Goal: Task Accomplishment & Management: Use online tool/utility

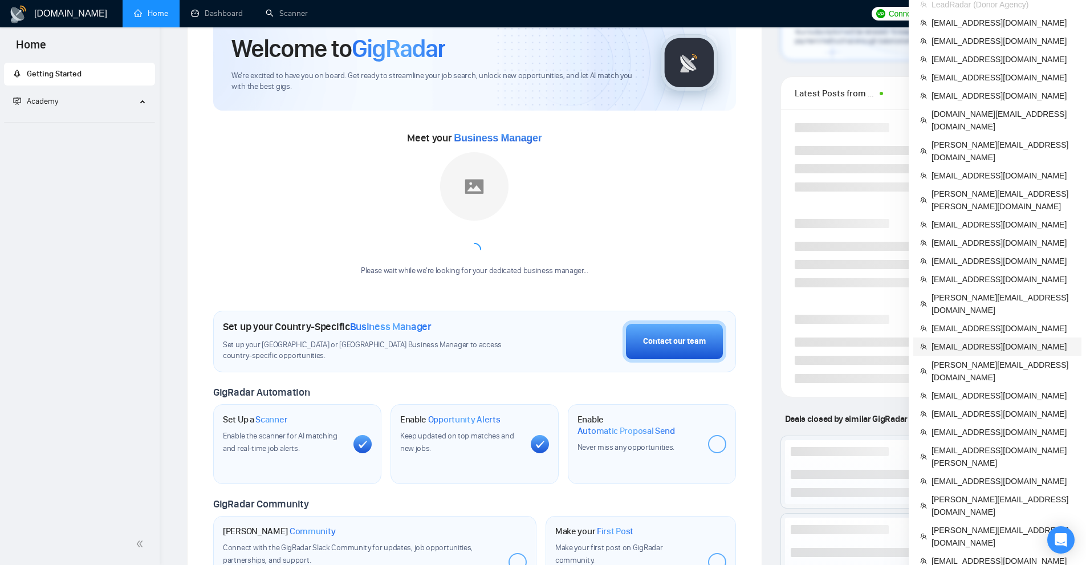
scroll to position [114, 0]
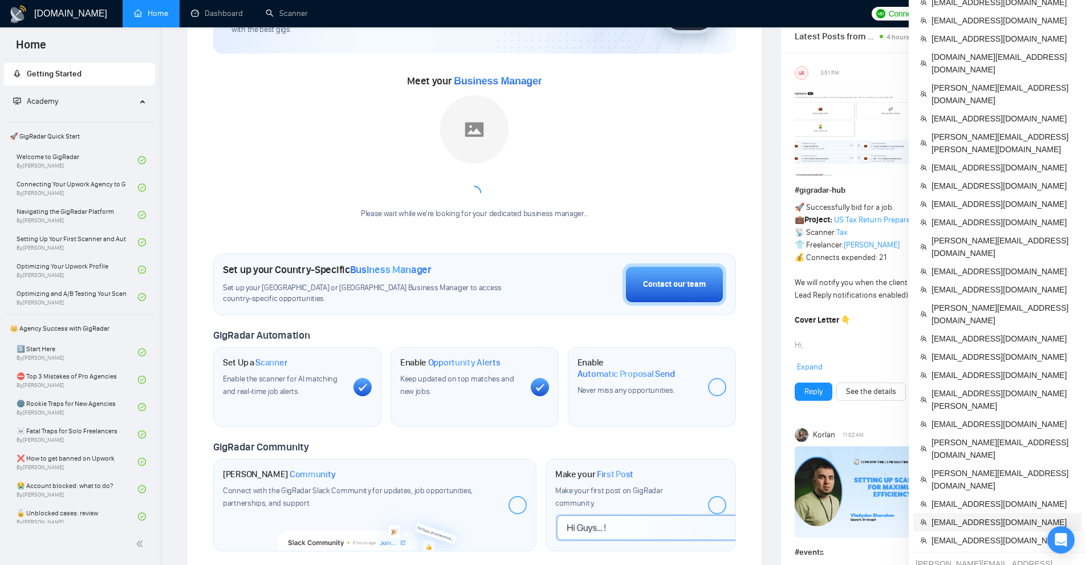
click at [963, 513] on li "[EMAIL_ADDRESS][DOMAIN_NAME]" at bounding box center [997, 522] width 168 height 18
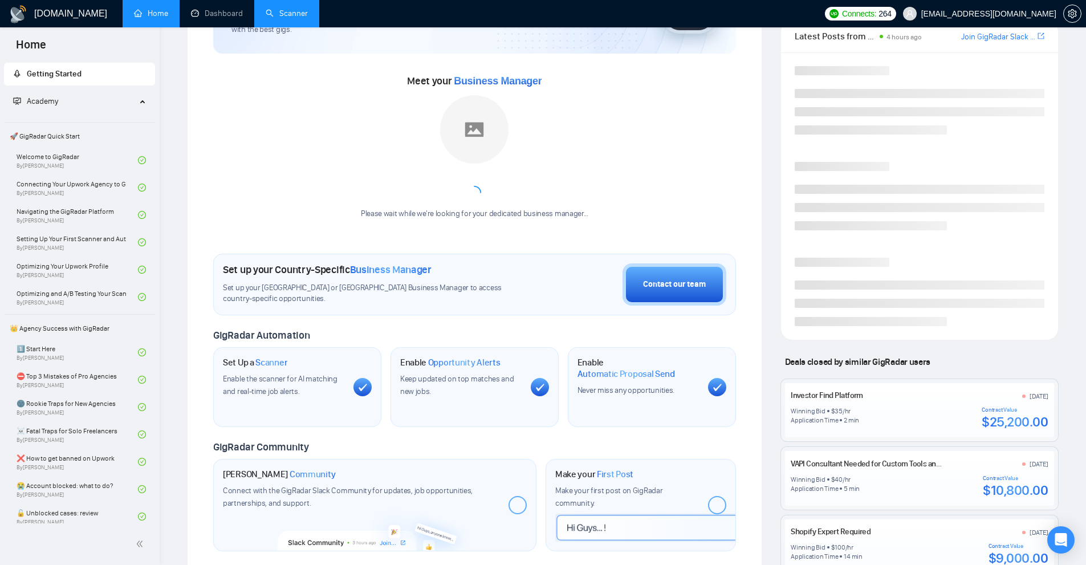
click at [291, 18] on link "Scanner" at bounding box center [287, 14] width 42 height 10
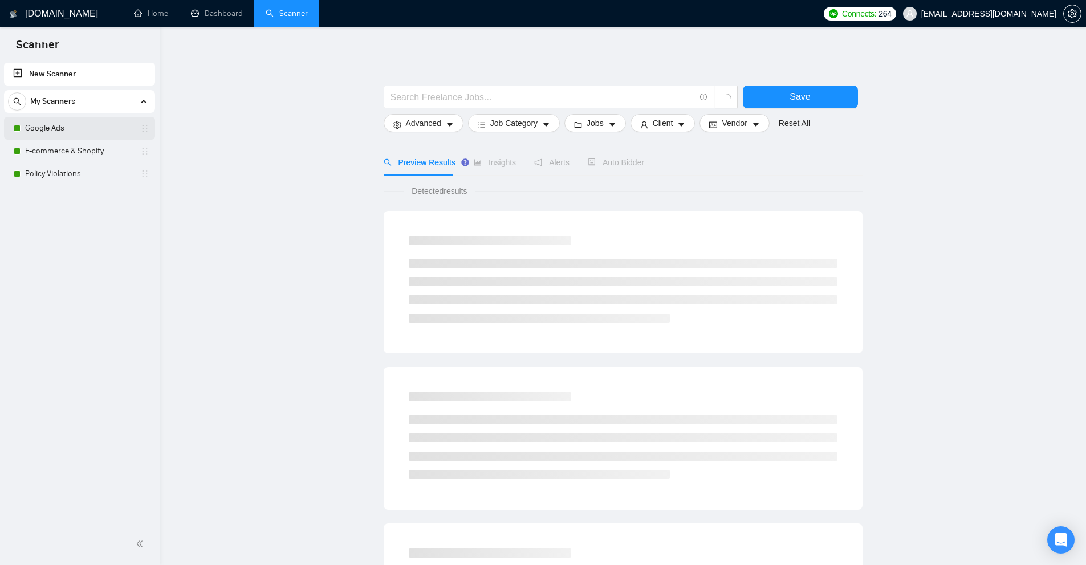
click at [48, 126] on link "Google Ads" at bounding box center [79, 128] width 108 height 23
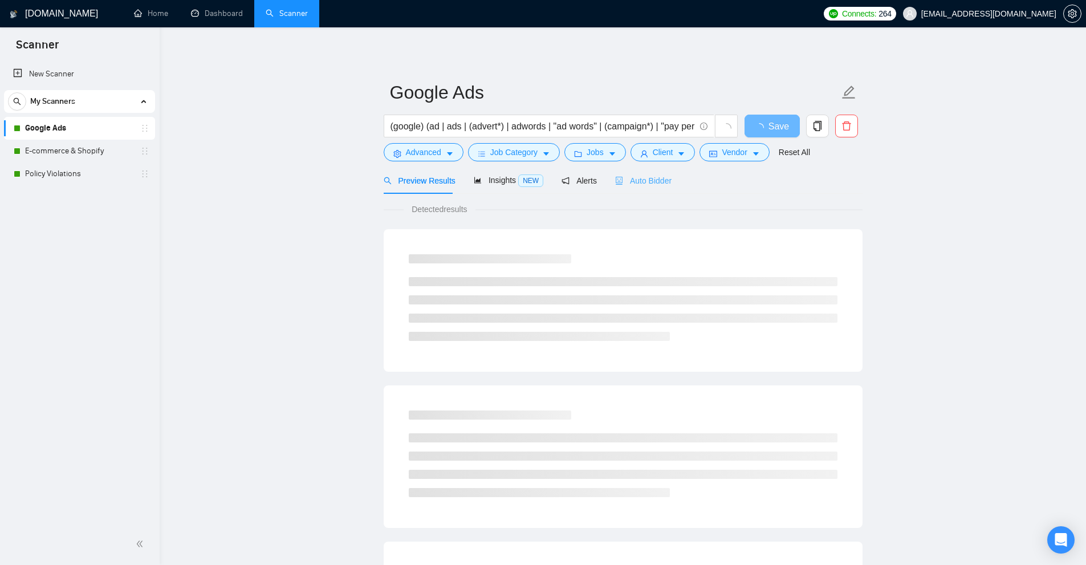
click at [644, 187] on div "Auto Bidder" at bounding box center [643, 180] width 56 height 27
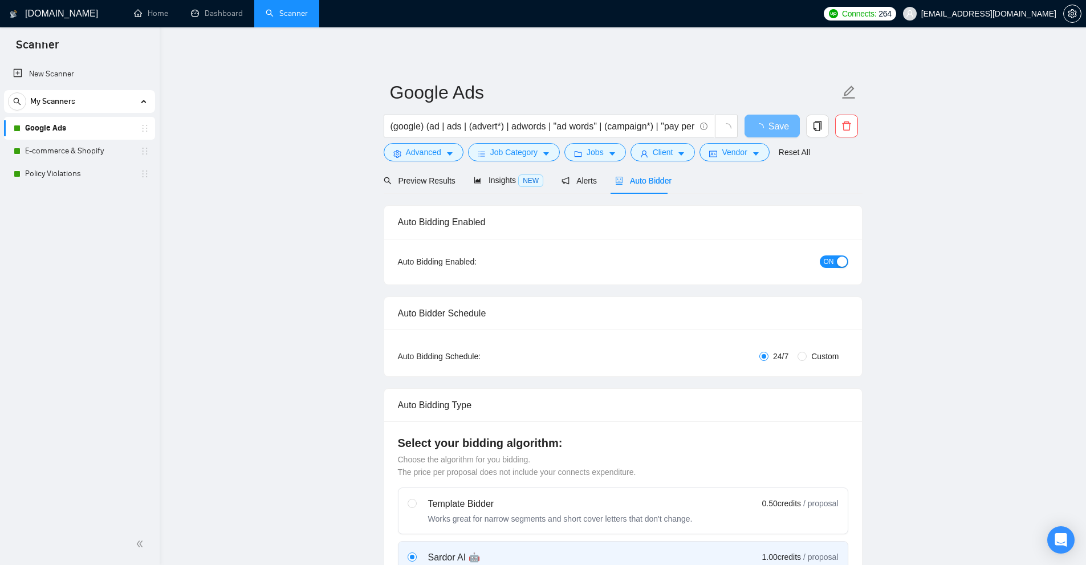
checkbox input "true"
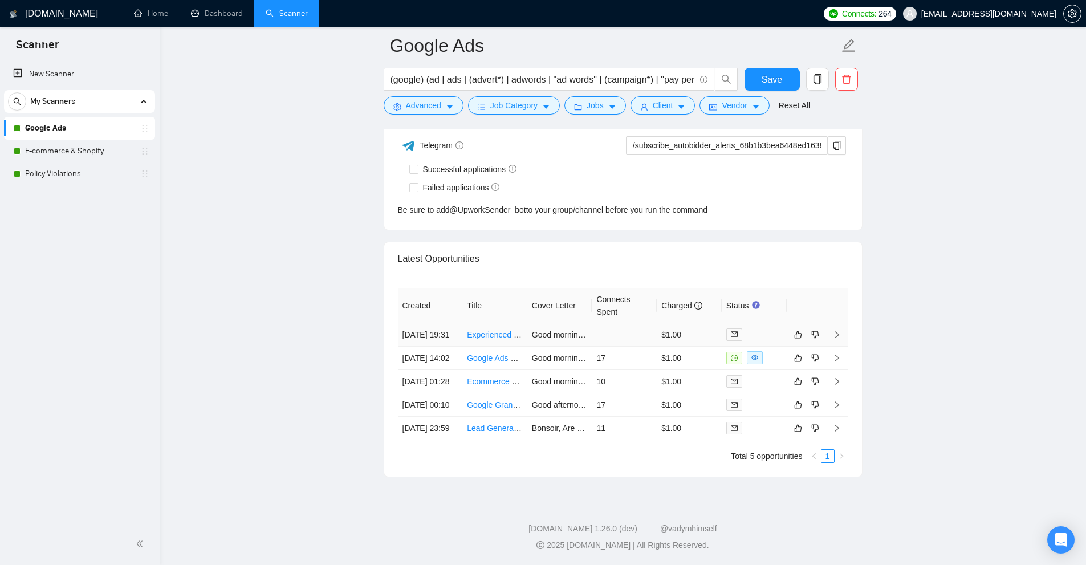
scroll to position [2877, 0]
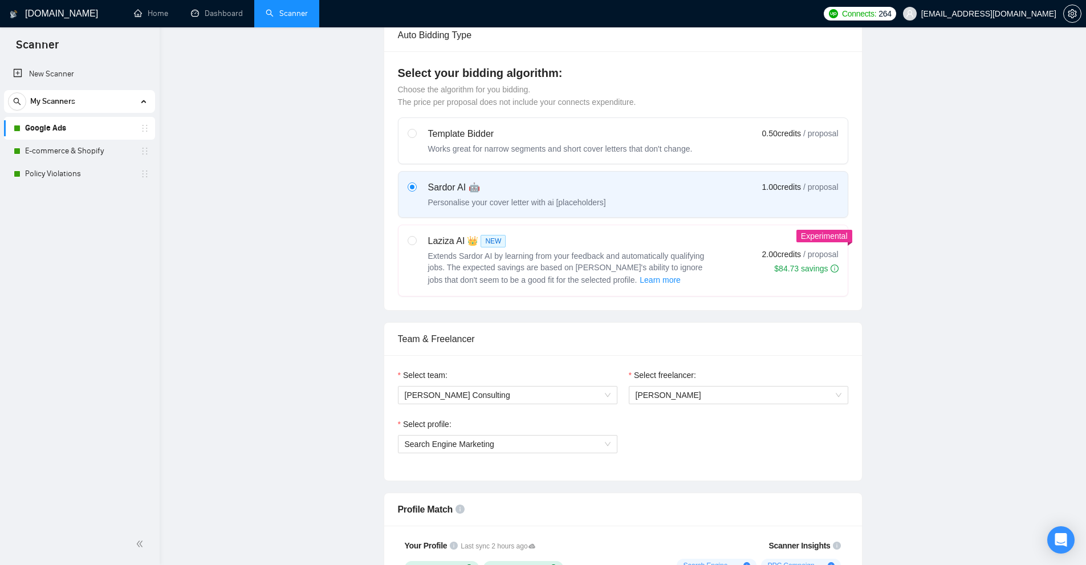
scroll to position [0, 0]
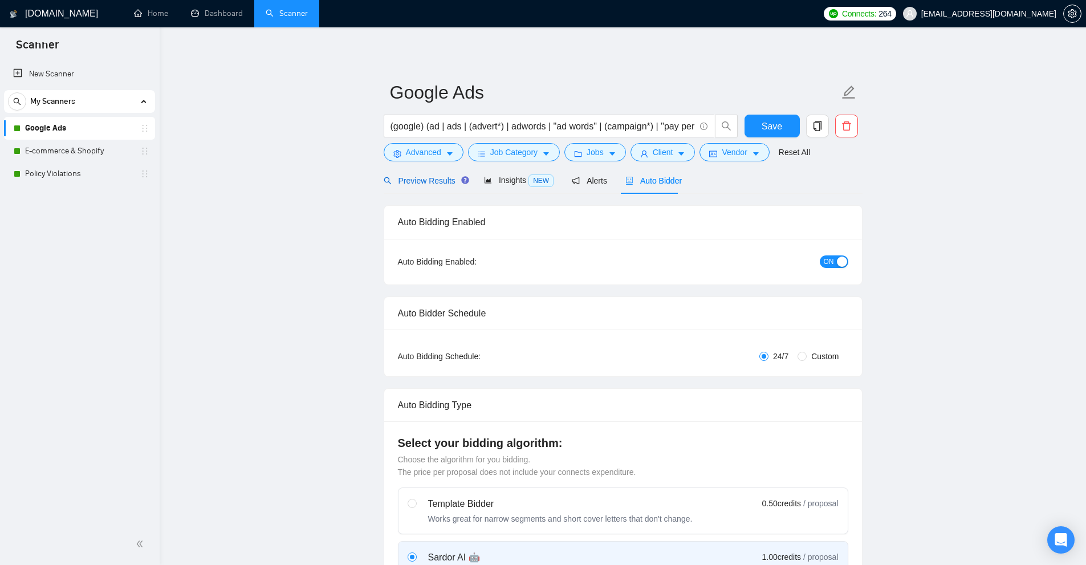
click at [421, 180] on span "Preview Results" at bounding box center [424, 180] width 82 height 9
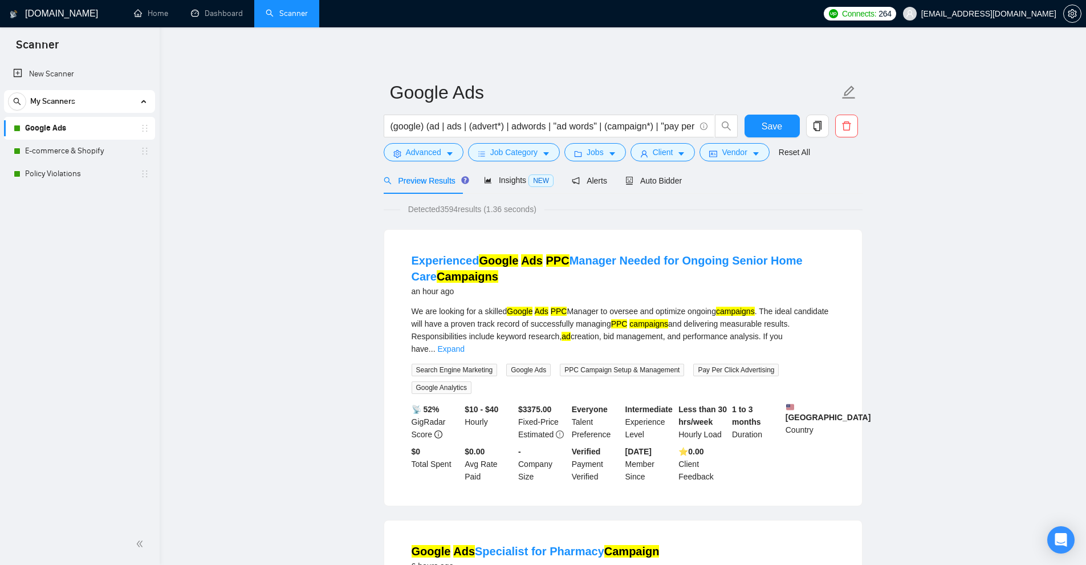
click at [417, 181] on span "Preview Results" at bounding box center [424, 180] width 82 height 9
drag, startPoint x: 465, startPoint y: 293, endPoint x: 409, endPoint y: 295, distance: 56.4
click at [404, 296] on li "Experienced Google Ads PPC Manager Needed for Ongoing Senior Home Care Campaign…" at bounding box center [623, 367] width 450 height 248
click at [668, 182] on span "Auto Bidder" at bounding box center [653, 180] width 56 height 9
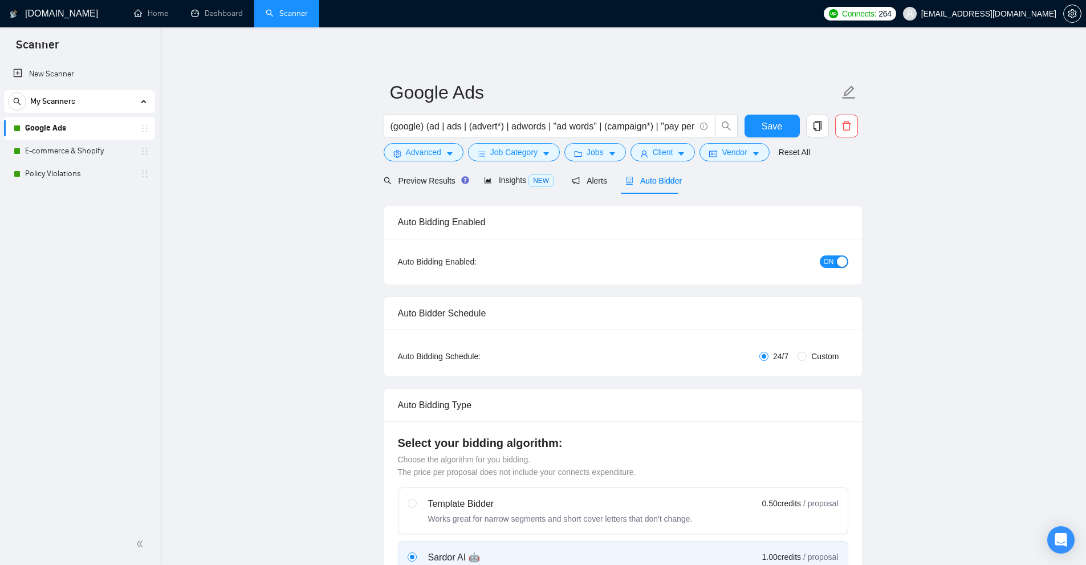
checkbox input "true"
click at [427, 184] on span "Preview Results" at bounding box center [424, 180] width 82 height 9
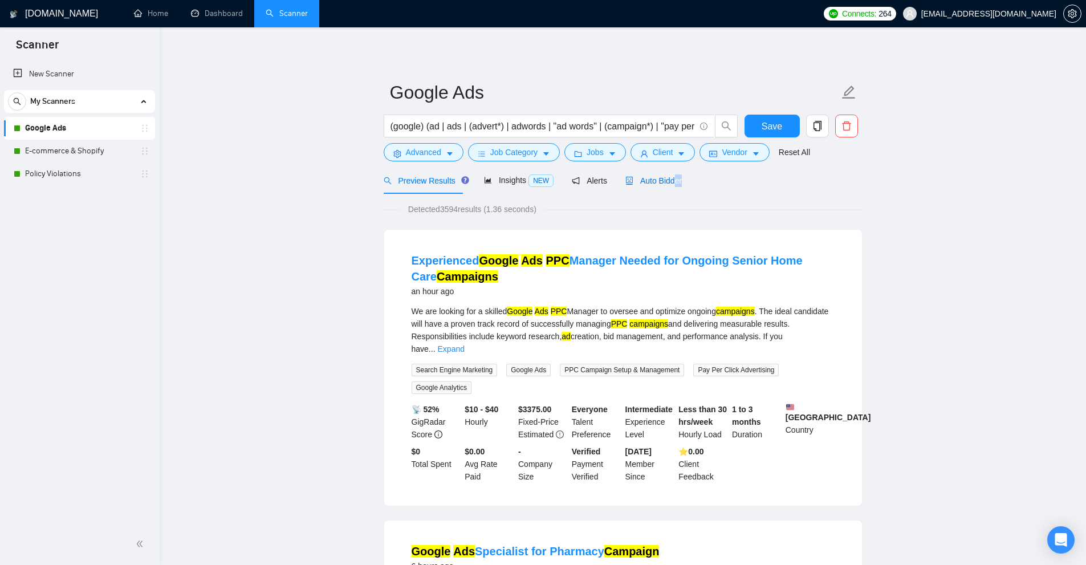
drag, startPoint x: 672, startPoint y: 181, endPoint x: 756, endPoint y: 193, distance: 84.6
click at [756, 193] on div "Preview Results Insights NEW Alerts Auto Bidder" at bounding box center [622, 180] width 479 height 27
click at [789, 234] on div "Experienced Google Ads PPC Manager Needed for Ongoing Senior Home Care Campaign…" at bounding box center [623, 368] width 478 height 276
click at [651, 176] on span "Auto Bidder" at bounding box center [653, 180] width 56 height 9
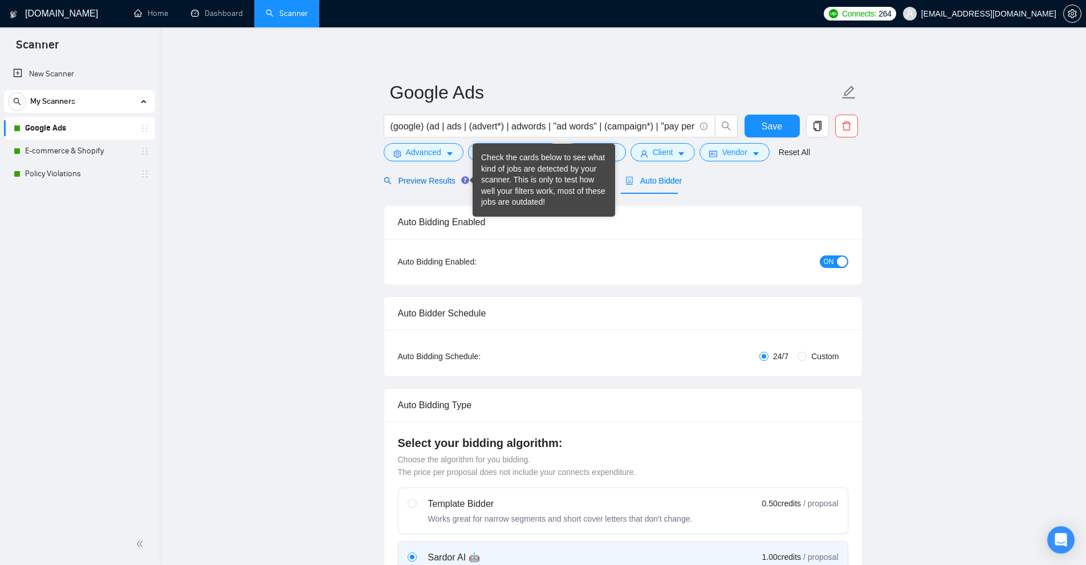
click at [451, 180] on span "Preview Results" at bounding box center [424, 180] width 82 height 9
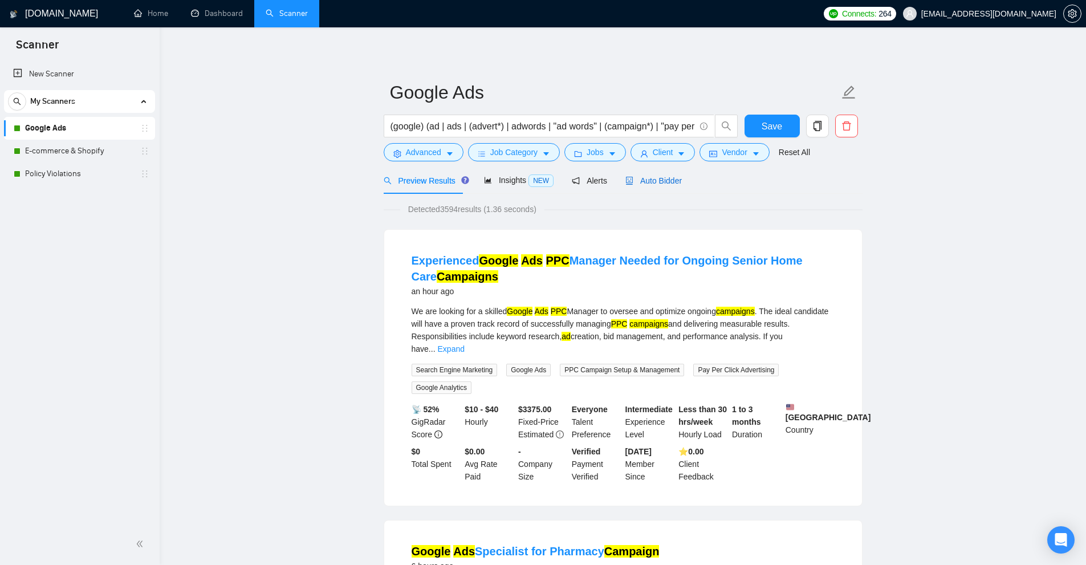
click at [655, 177] on span "Auto Bidder" at bounding box center [653, 180] width 56 height 9
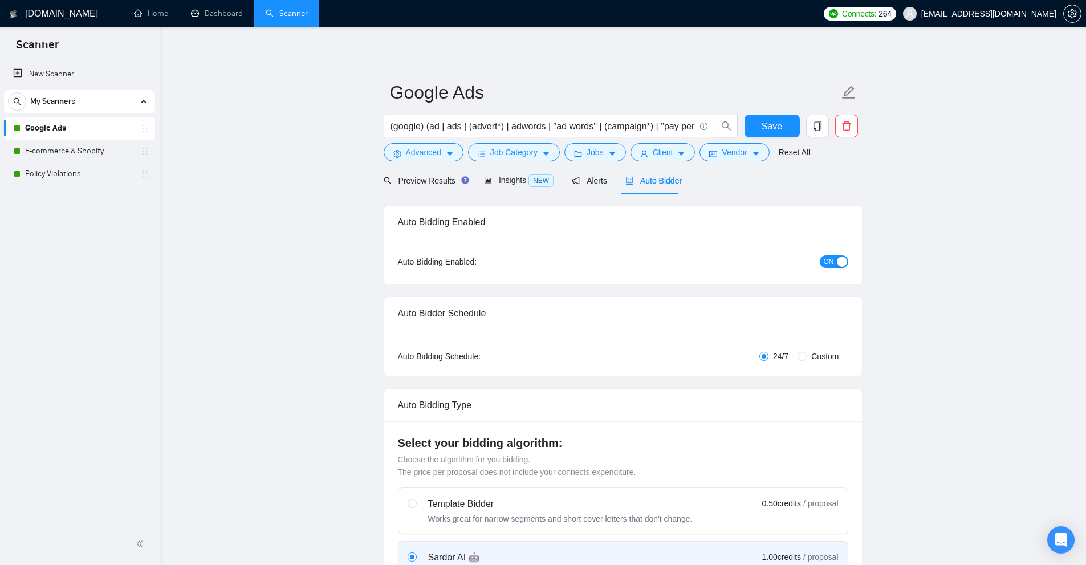
checkbox input "true"
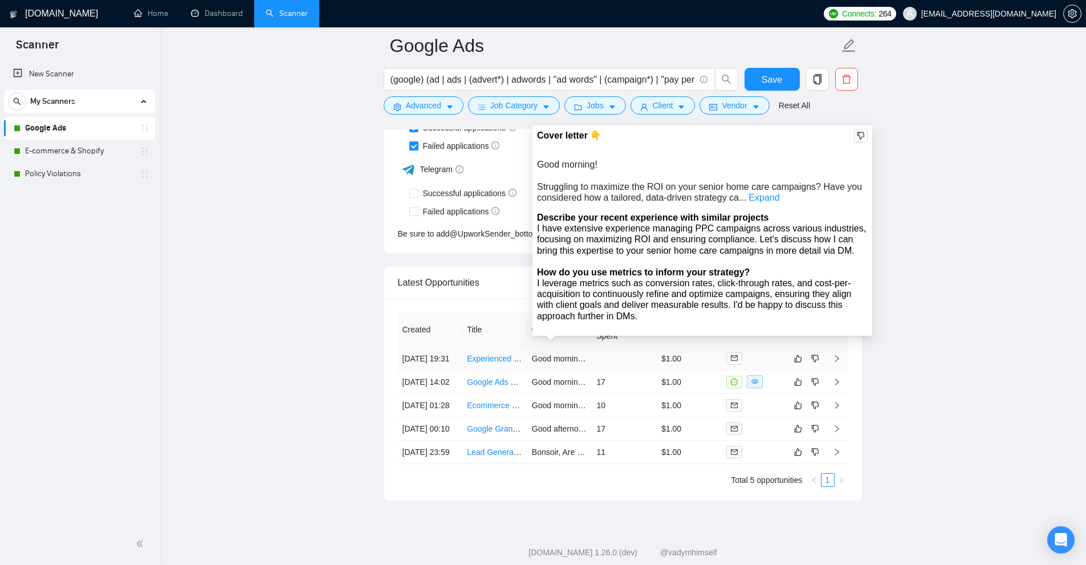
scroll to position [2872, 0]
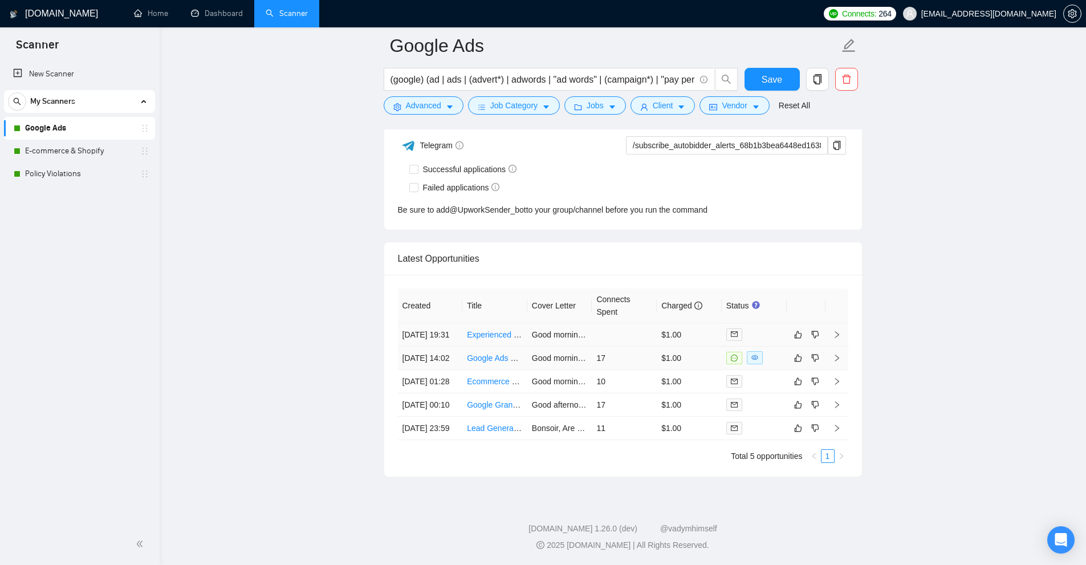
click at [586, 323] on td "Good morning! Struggling to maximize the ROI on your senior home care campaigns…" at bounding box center [559, 334] width 65 height 23
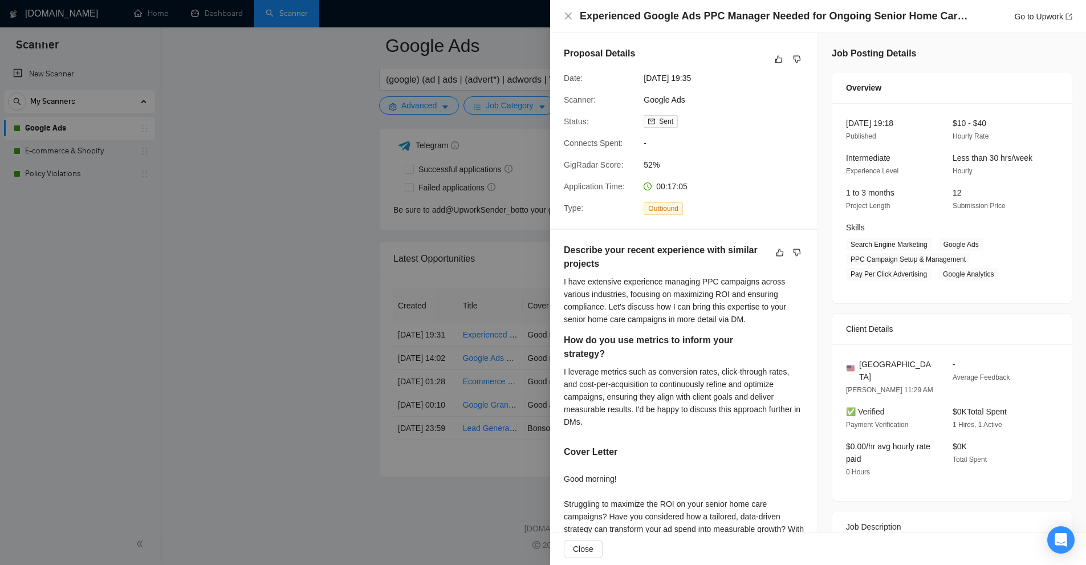
click at [644, 406] on div "I leverage metrics such as conversion rates, click-through rates, and cost-per-…" at bounding box center [684, 396] width 240 height 63
click at [466, 125] on div at bounding box center [543, 282] width 1086 height 565
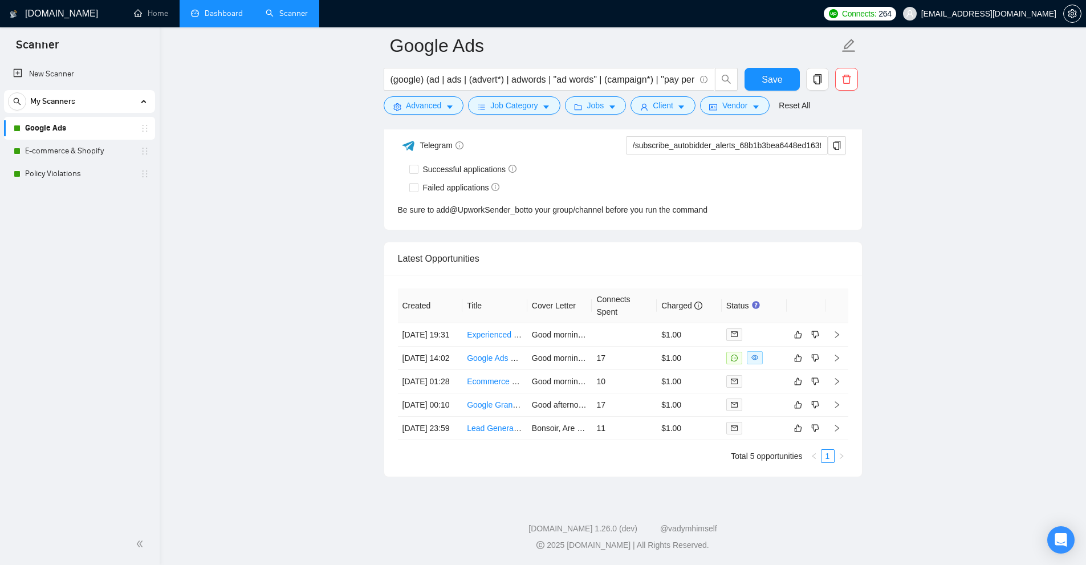
click at [227, 9] on link "Dashboard" at bounding box center [217, 14] width 52 height 10
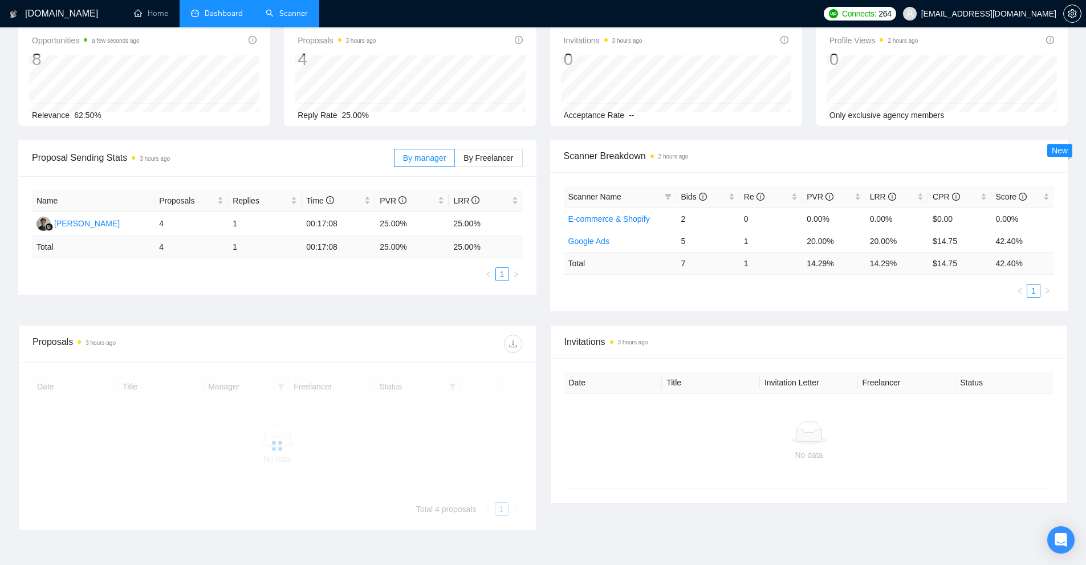
scroll to position [88, 0]
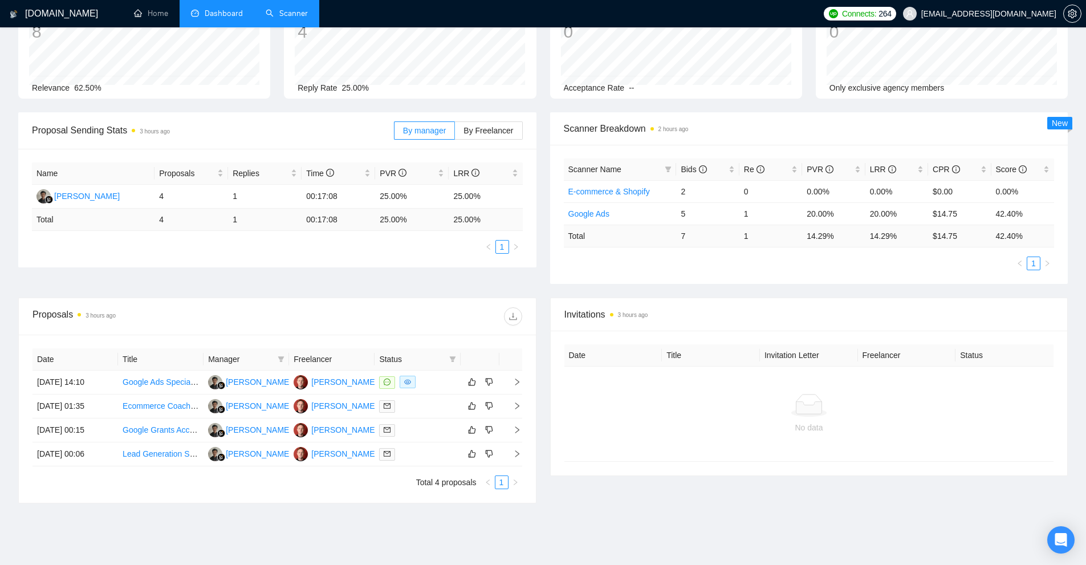
click at [302, 9] on link "Scanner" at bounding box center [287, 14] width 42 height 10
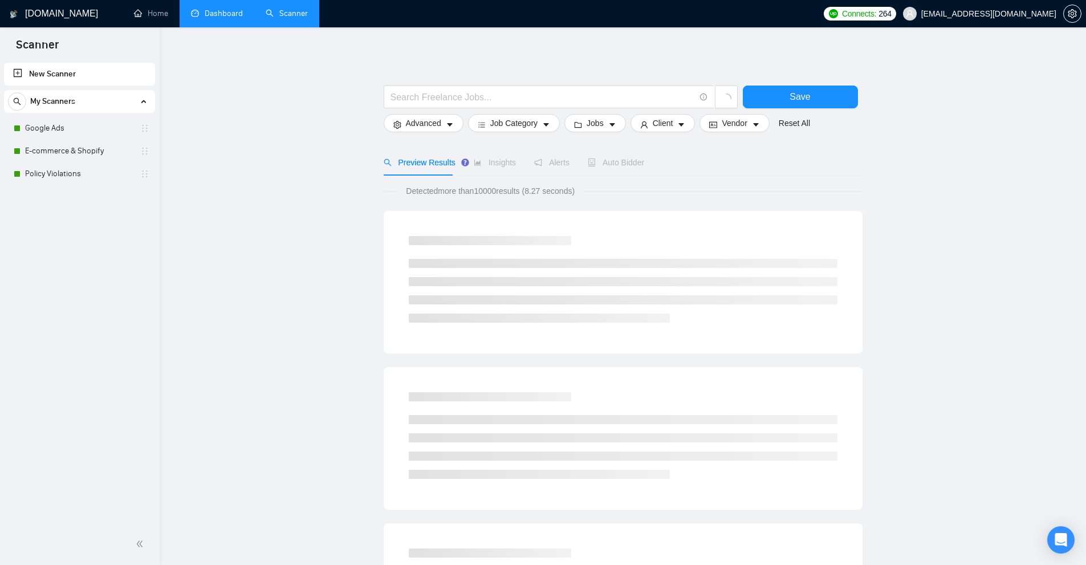
click at [225, 18] on link "Dashboard" at bounding box center [217, 14] width 52 height 10
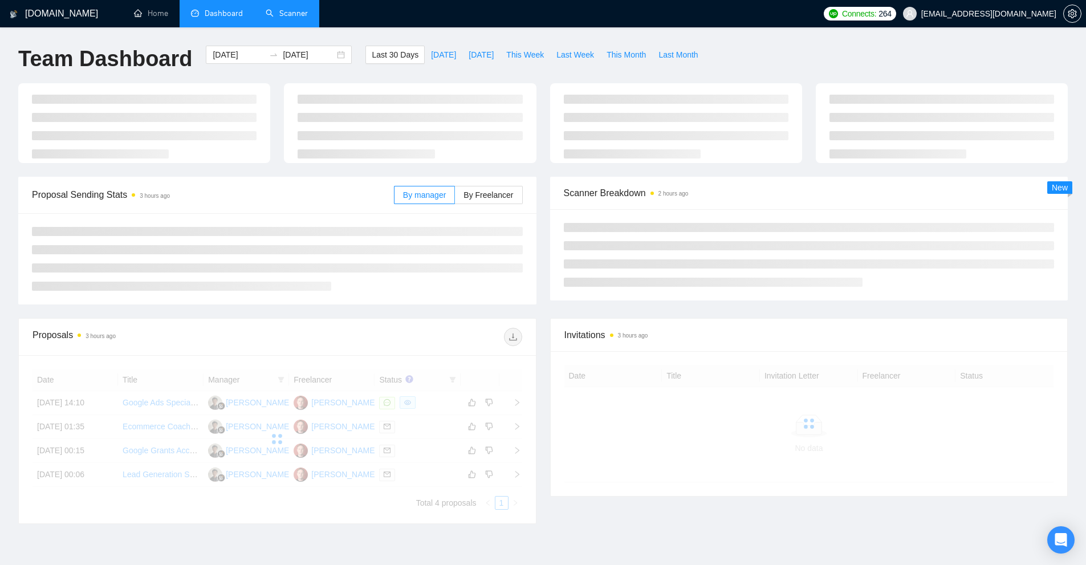
click at [271, 15] on link "Scanner" at bounding box center [287, 14] width 42 height 10
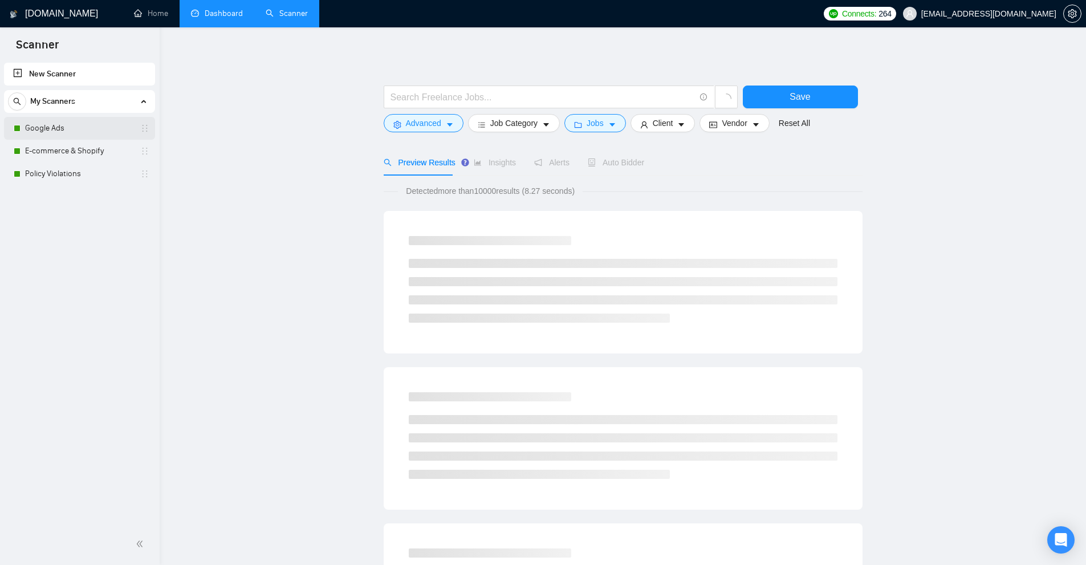
click at [105, 131] on link "Google Ads" at bounding box center [79, 128] width 108 height 23
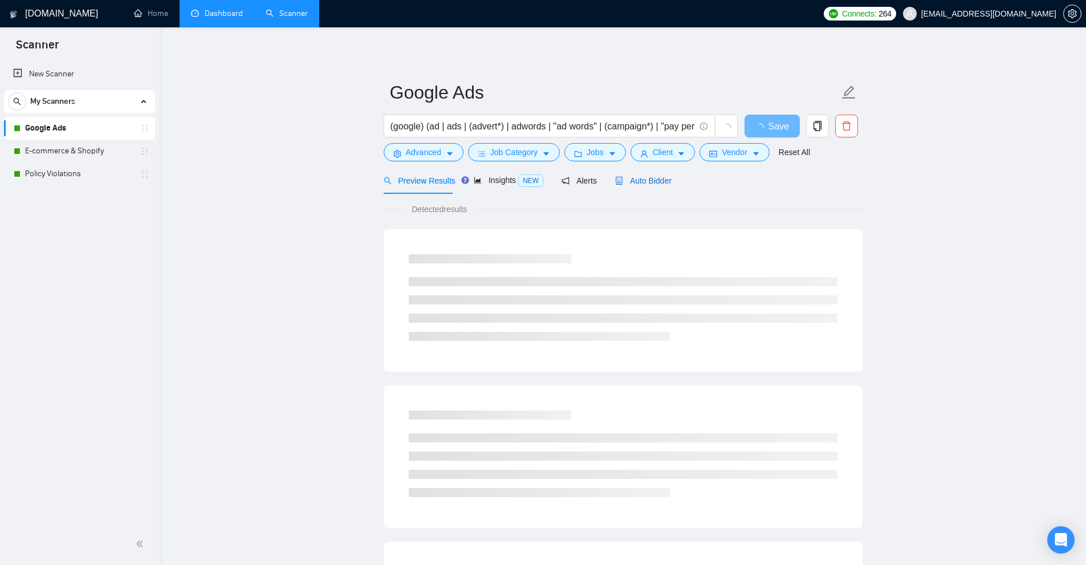
click at [637, 177] on span "Auto Bidder" at bounding box center [643, 180] width 56 height 9
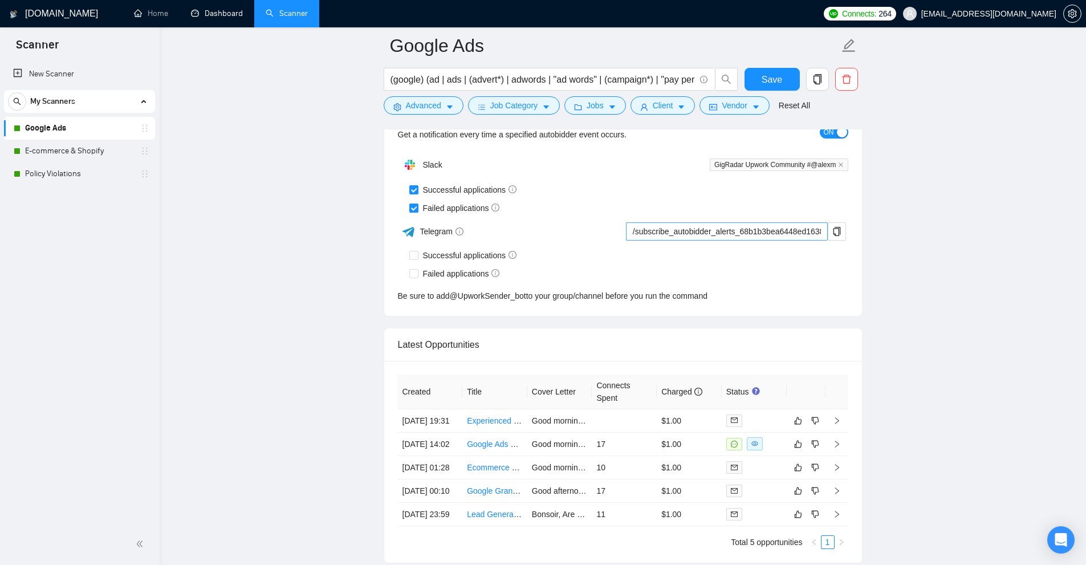
scroll to position [2895, 0]
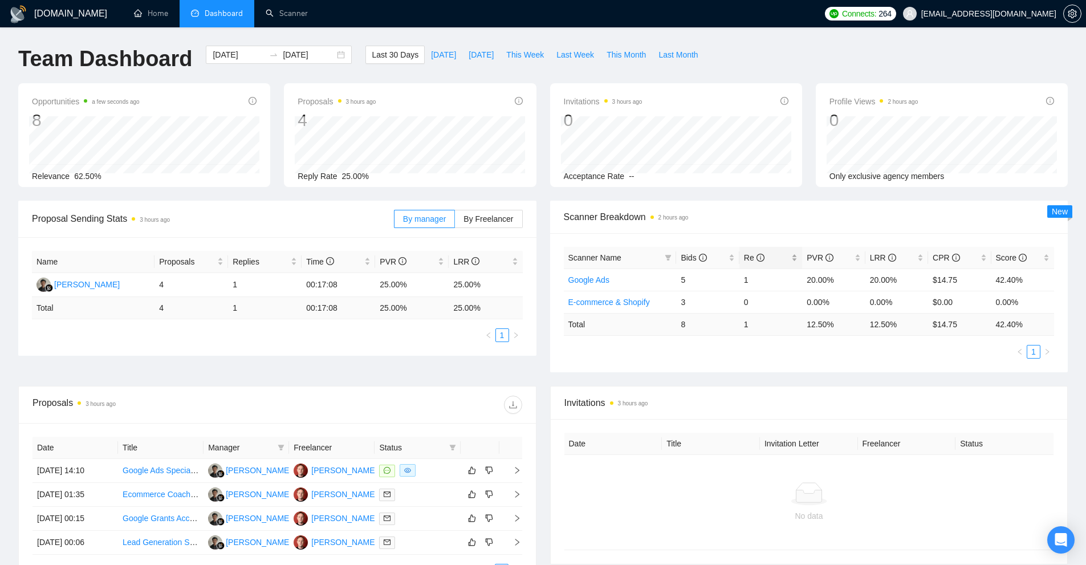
scroll to position [128, 0]
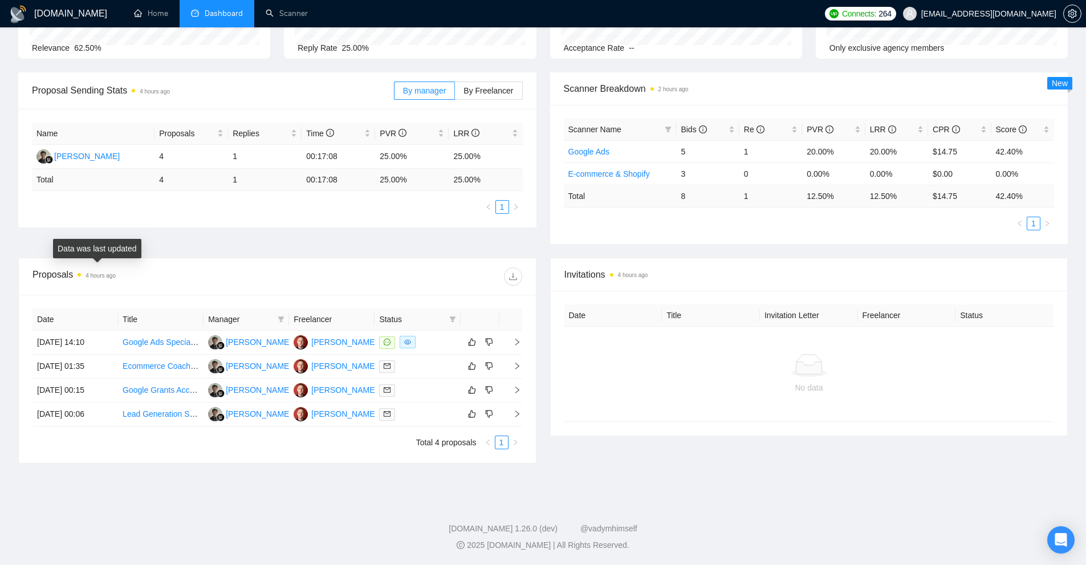
click at [109, 276] on time "4 hours ago" at bounding box center [100, 275] width 30 height 6
click at [93, 279] on time "4 hours ago" at bounding box center [100, 275] width 30 height 6
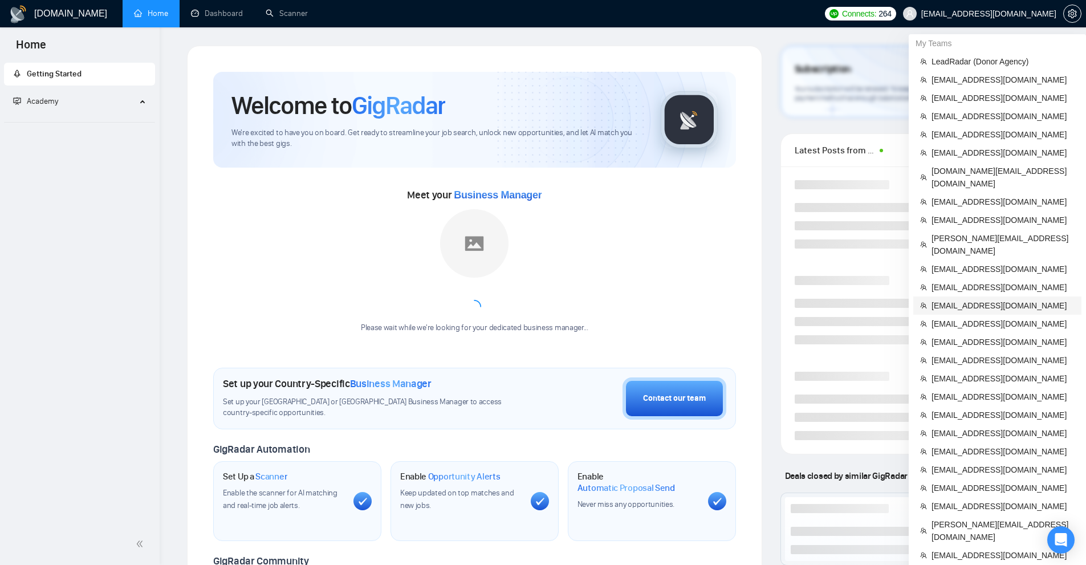
scroll to position [171, 0]
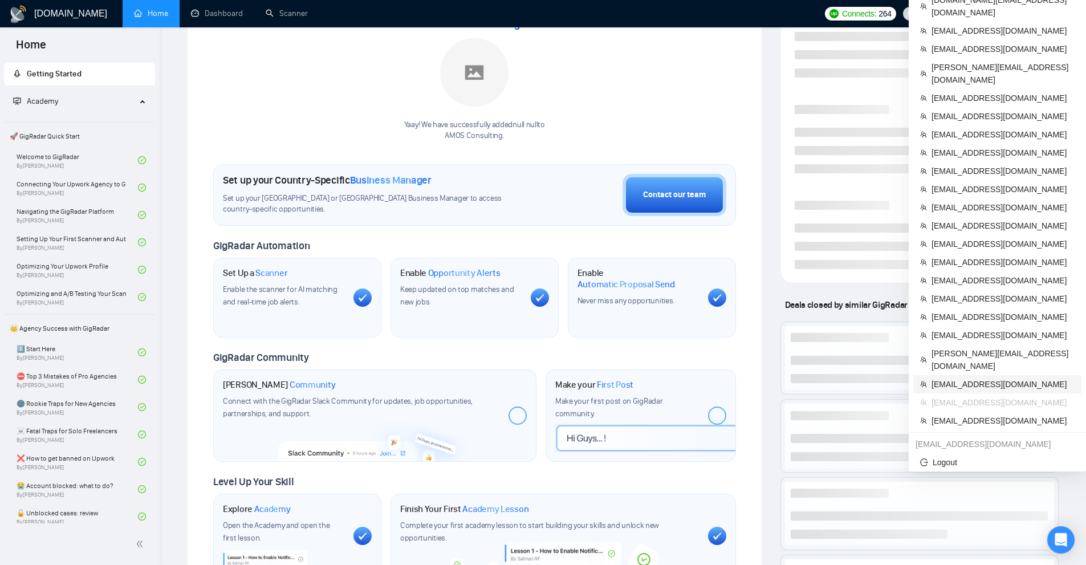
click at [961, 378] on span "[EMAIL_ADDRESS][DOMAIN_NAME]" at bounding box center [1002, 384] width 143 height 13
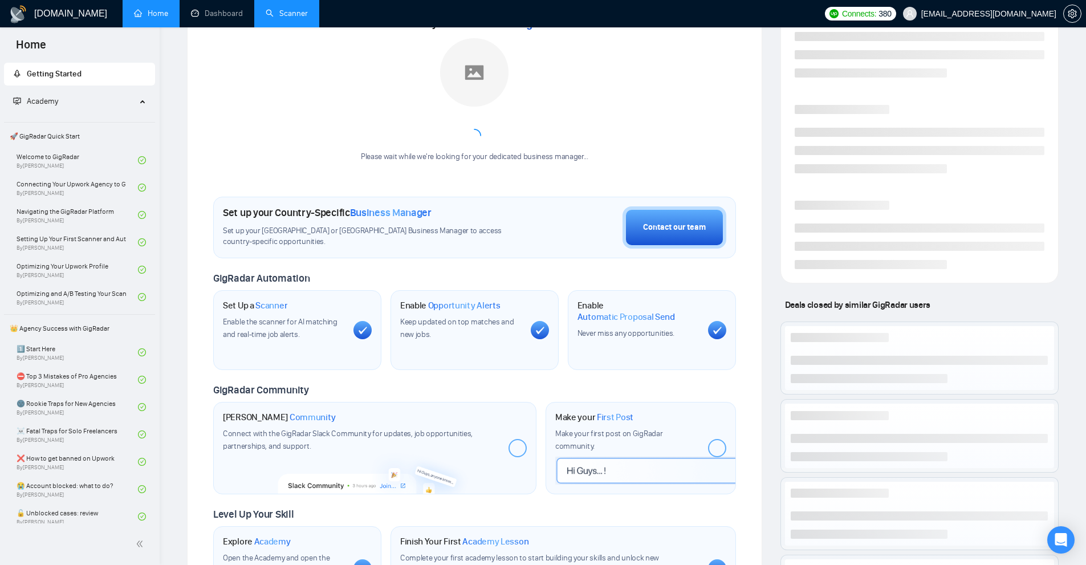
click at [266, 17] on link "Scanner" at bounding box center [287, 14] width 42 height 10
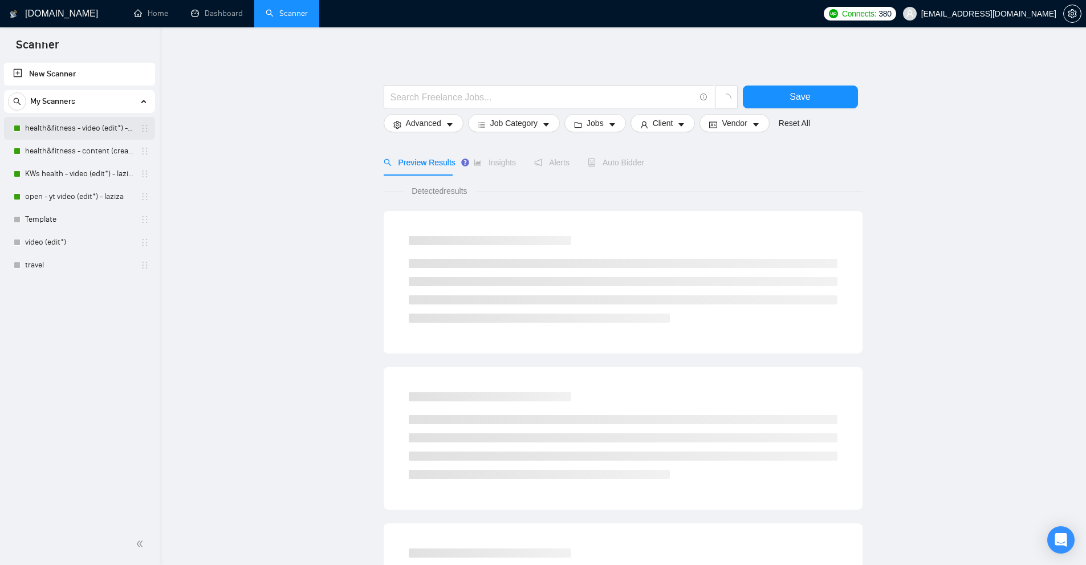
click at [99, 128] on link "health&fitness - video (edit*) - laziza" at bounding box center [79, 128] width 108 height 23
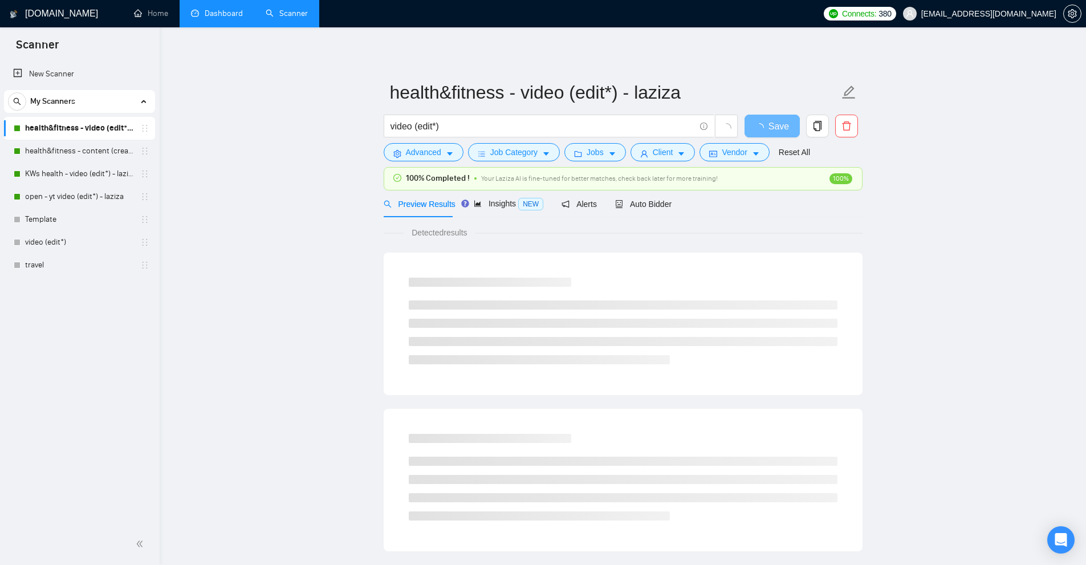
click at [217, 11] on link "Dashboard" at bounding box center [217, 14] width 52 height 10
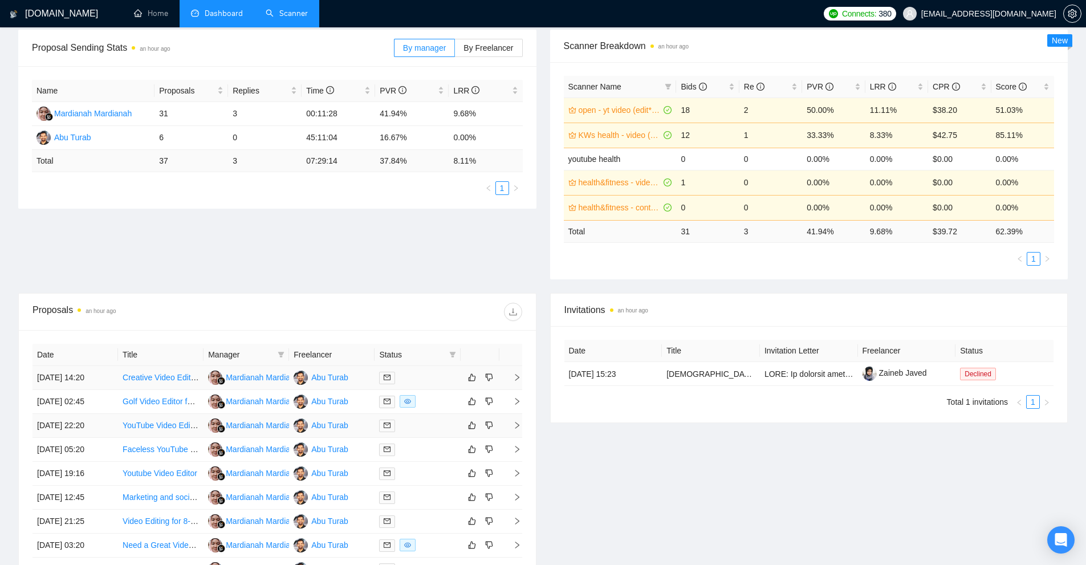
scroll to position [228, 0]
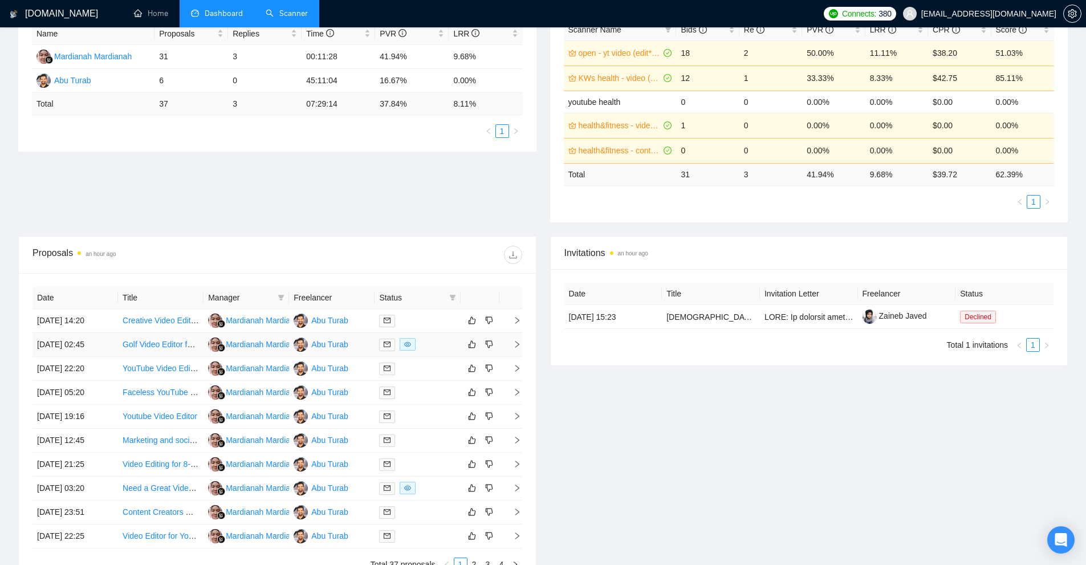
click at [438, 346] on div at bounding box center [417, 344] width 76 height 13
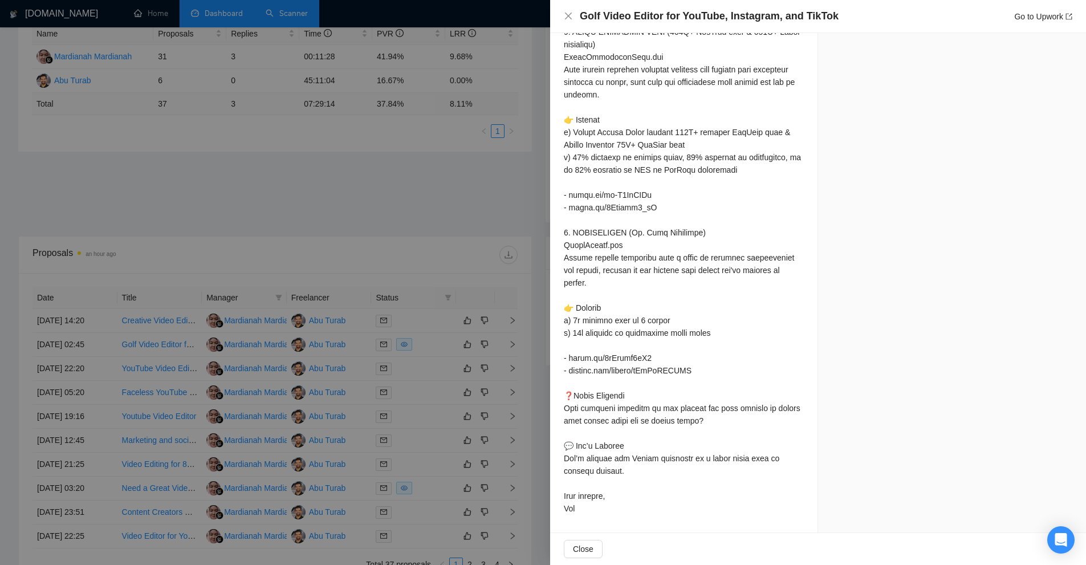
scroll to position [741, 0]
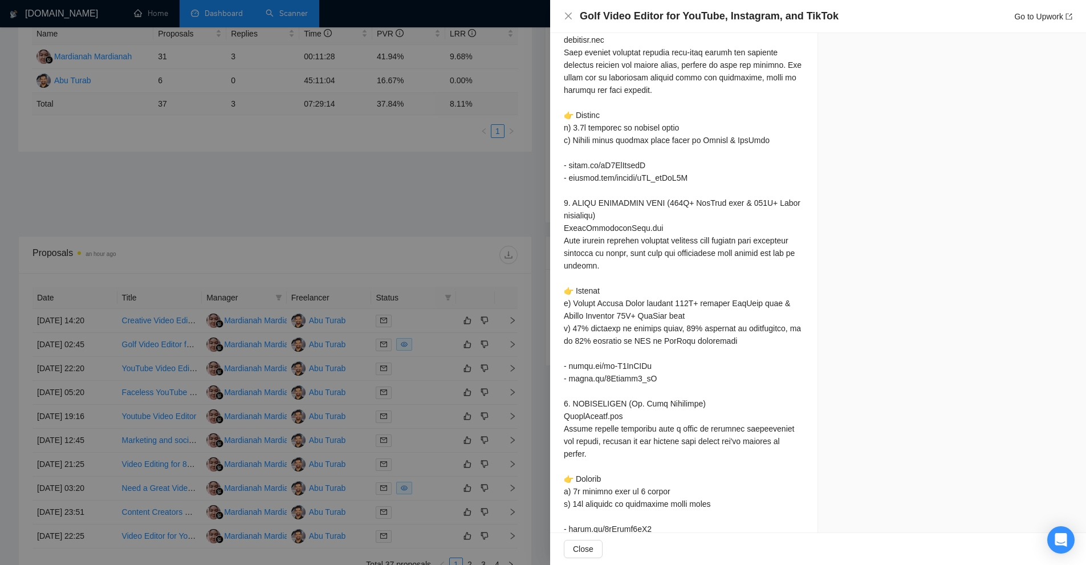
click at [533, 267] on div at bounding box center [543, 282] width 1086 height 565
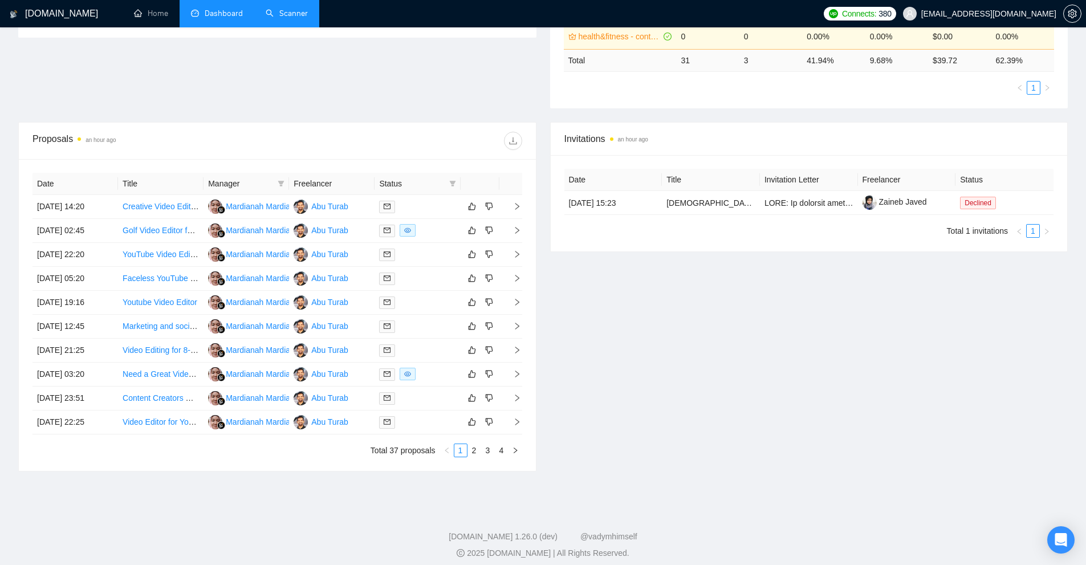
scroll to position [0, 0]
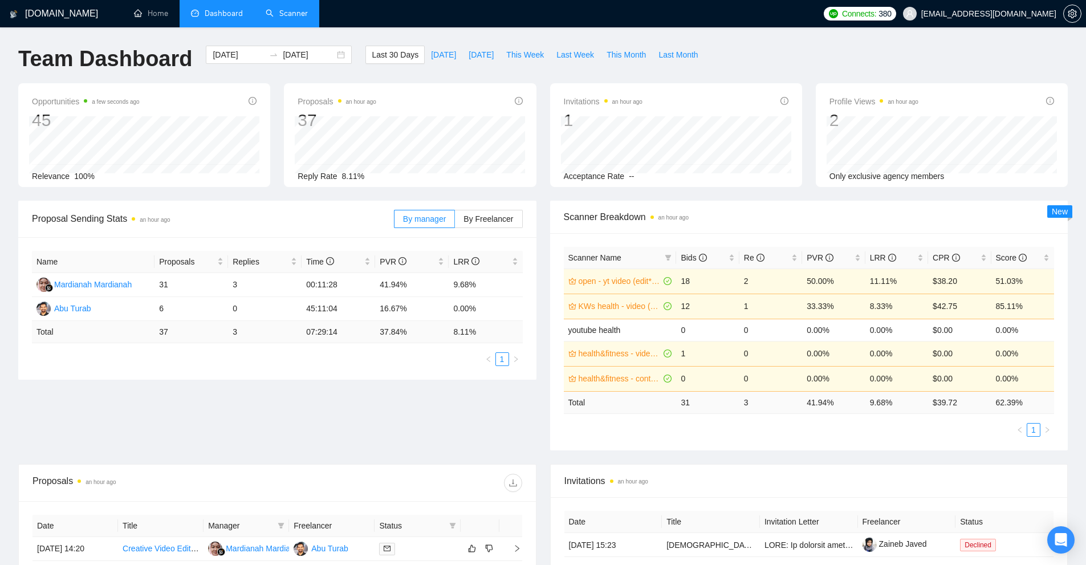
click at [281, 18] on link "Scanner" at bounding box center [287, 14] width 42 height 10
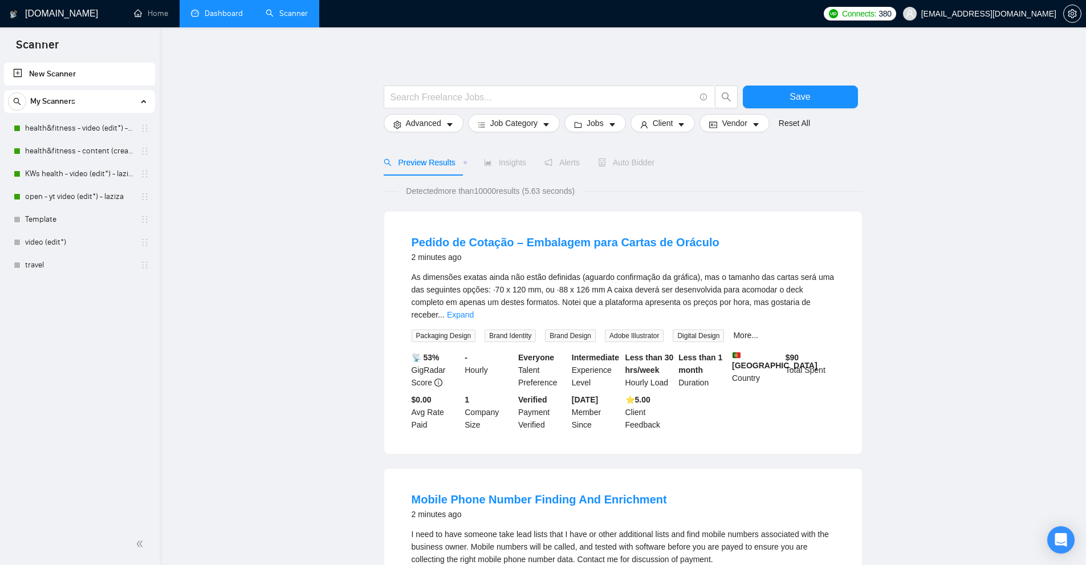
click at [218, 11] on link "Dashboard" at bounding box center [217, 14] width 52 height 10
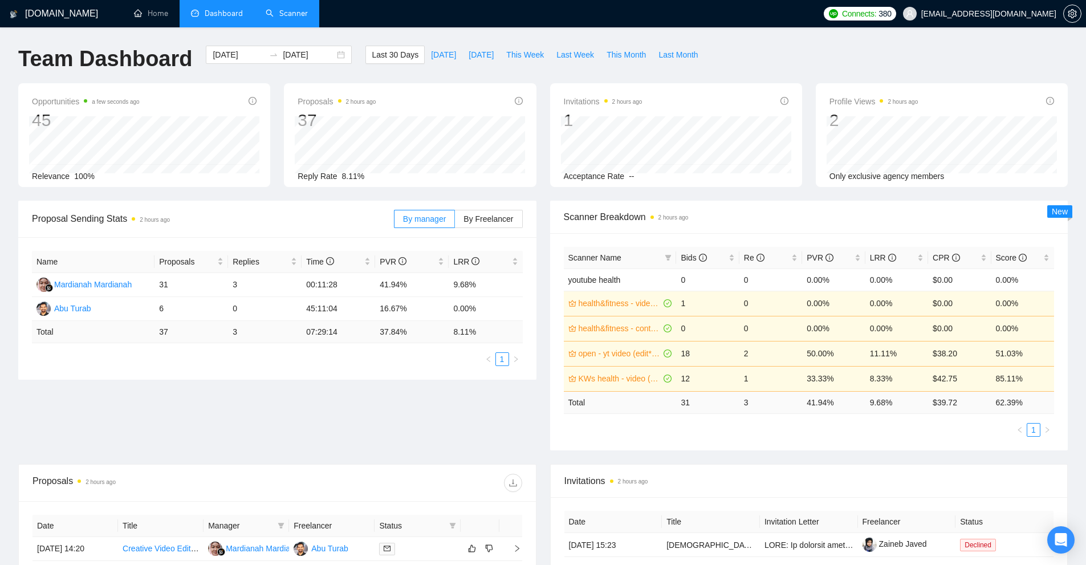
click at [278, 18] on link "Scanner" at bounding box center [287, 14] width 42 height 10
